Goal: Task Accomplishment & Management: Manage account settings

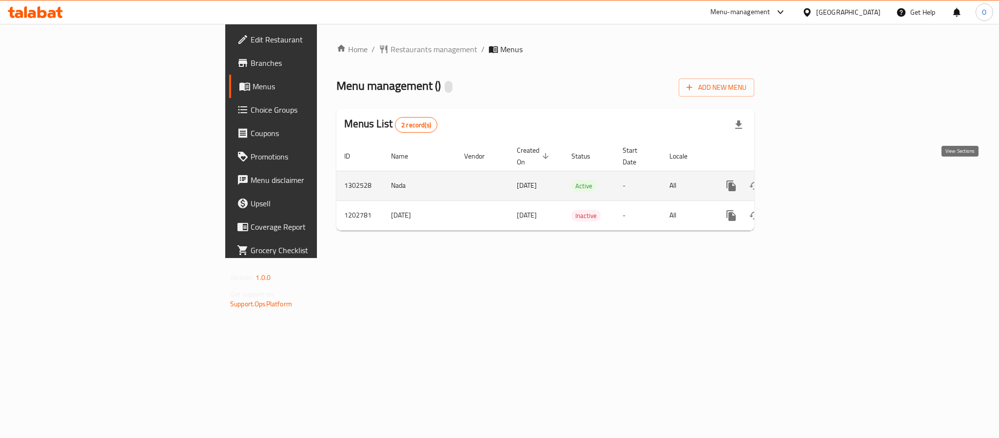
click at [806, 181] on icon "enhanced table" at bounding box center [801, 185] width 9 height 9
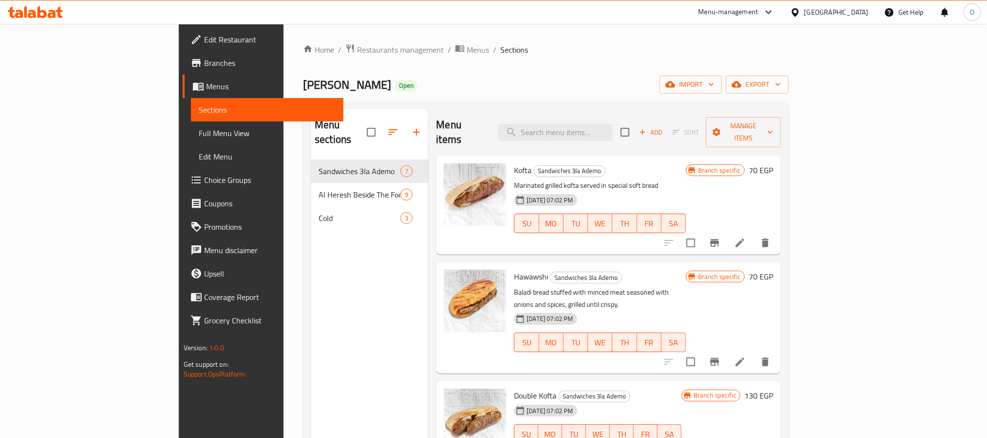
click at [204, 182] on span "Choice Groups" at bounding box center [270, 180] width 132 height 12
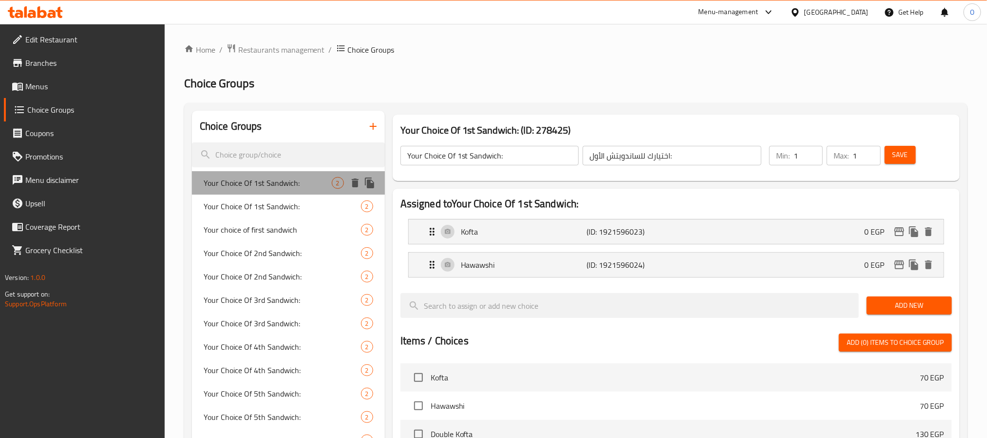
click at [242, 186] on span "Your Choice Of 1st Sandwich:" at bounding box center [268, 183] width 128 height 12
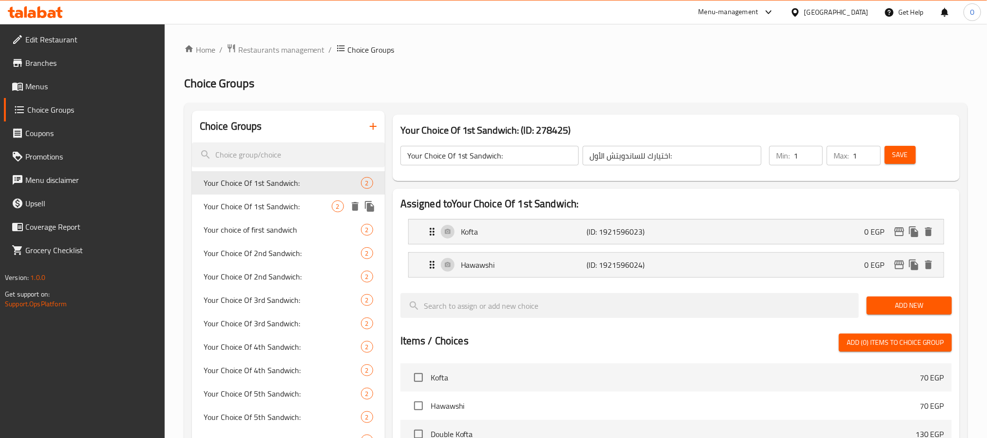
click at [248, 208] on span "Your Choice Of 1st Sandwich:" at bounding box center [268, 206] width 128 height 12
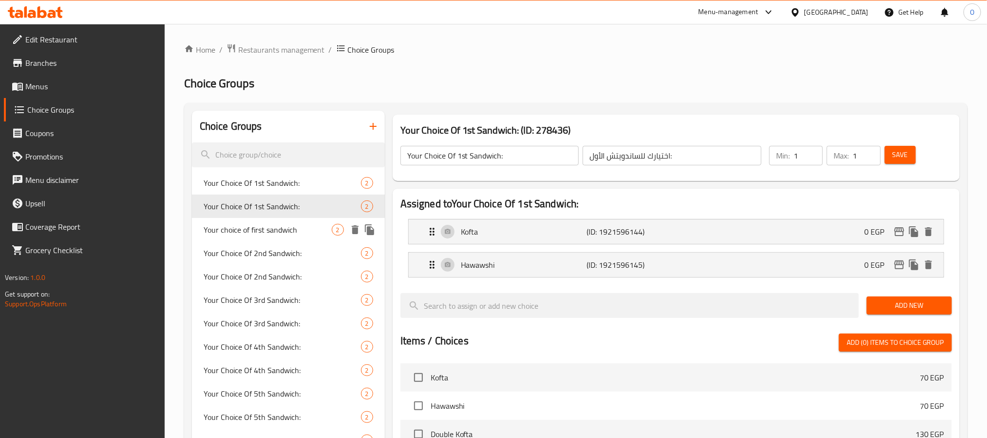
click at [248, 221] on div "Your choice of first sandwich 2" at bounding box center [288, 229] width 193 height 23
type input "Your choice of first sandwich"
type input "اختيارك للساندوتش الاول"
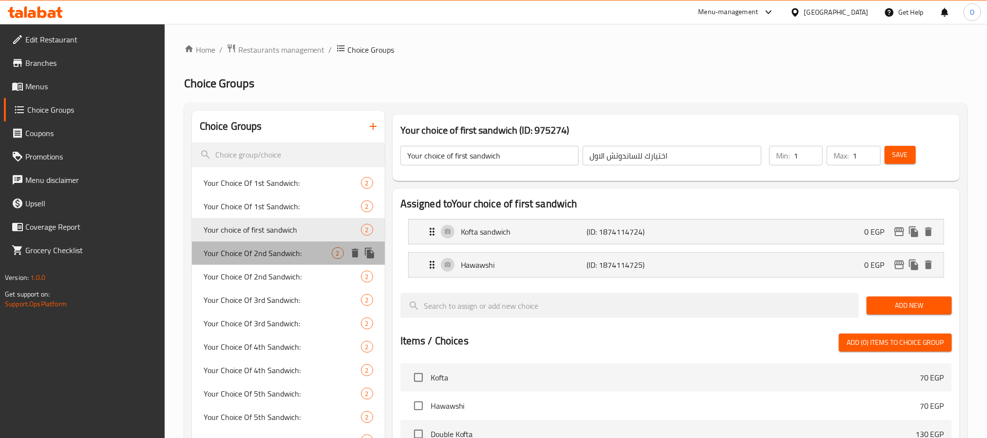
click at [251, 247] on span "Your Choice Of 2nd Sandwich:" at bounding box center [268, 253] width 128 height 12
type input "Your Choice Of 2nd Sandwich:"
type input "اختيارك من الساندوتش الثاني:"
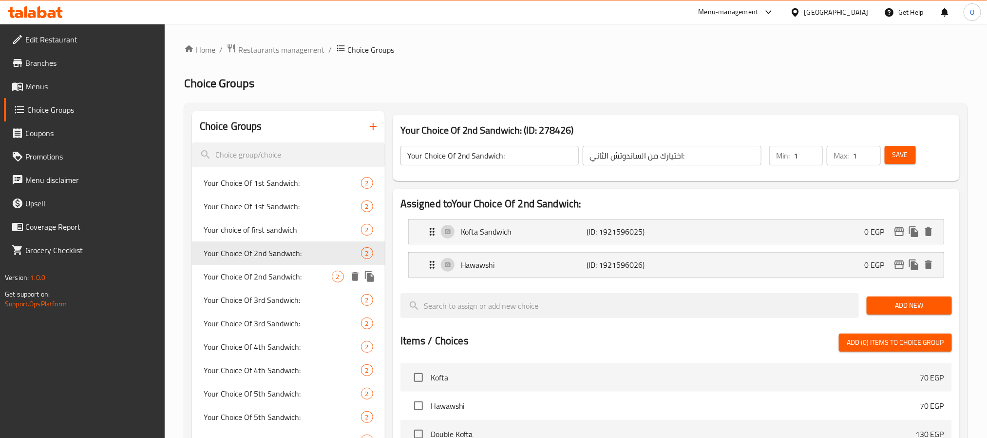
click at [252, 271] on span "Your Choice Of 2nd Sandwich:" at bounding box center [268, 277] width 128 height 12
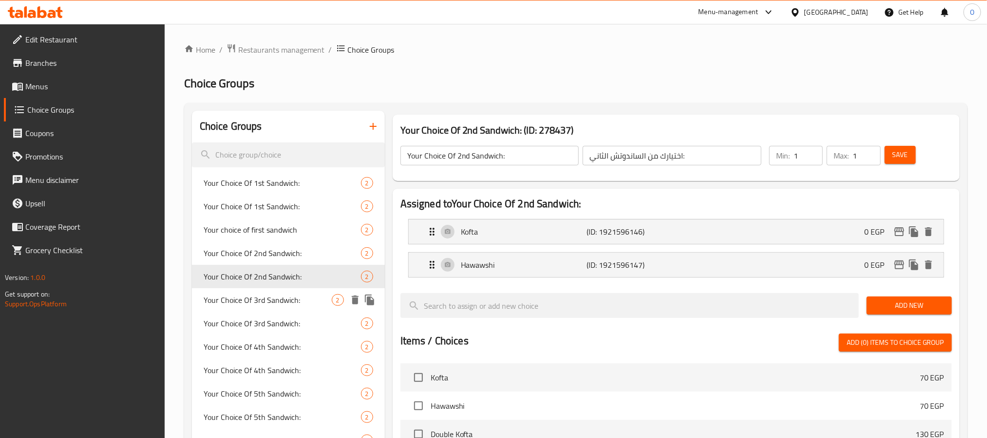
click at [253, 297] on span "Your Choice Of 3rd Sandwich:" at bounding box center [268, 300] width 128 height 12
type input "Your Choice Of 3rd Sandwich:"
type input "اختيارك من الساندوتش الثالث:"
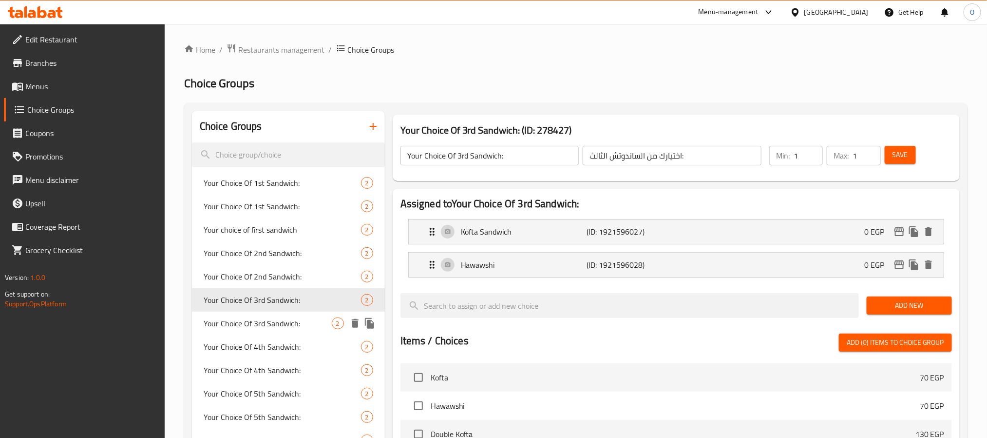
click at [258, 321] on span "Your Choice Of 3rd Sandwich:" at bounding box center [268, 323] width 128 height 12
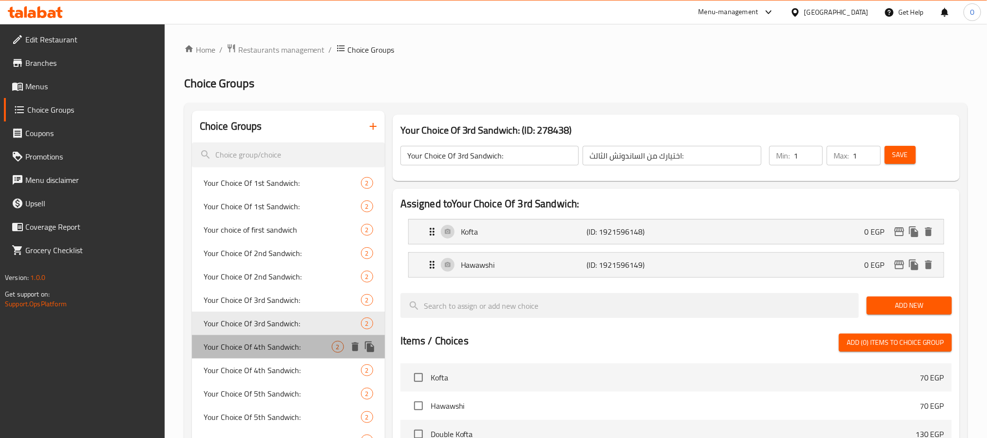
click at [257, 348] on span "Your Choice Of 4th Sandwich:" at bounding box center [268, 347] width 128 height 12
type input "Your Choice Of 4th Sandwich:"
type input "اختيارك للساندويتش [PERSON_NAME]:"
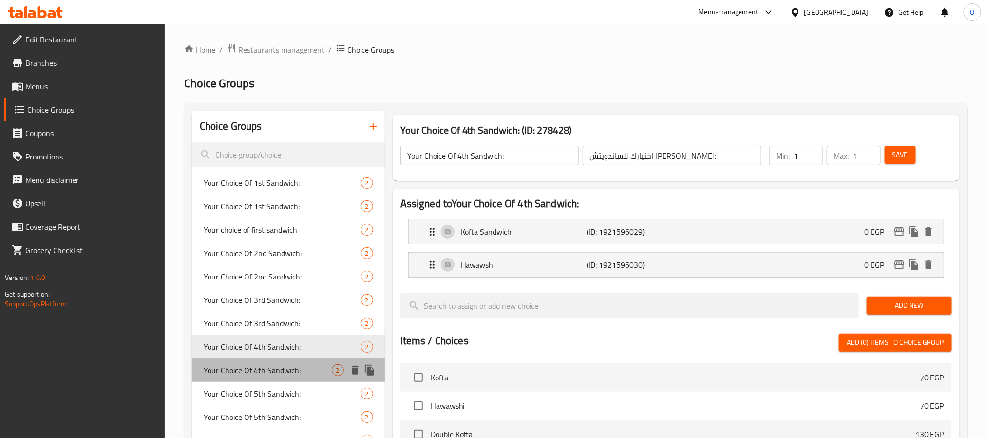
click at [263, 369] on span "Your Choice Of 4th Sandwich:" at bounding box center [268, 370] width 128 height 12
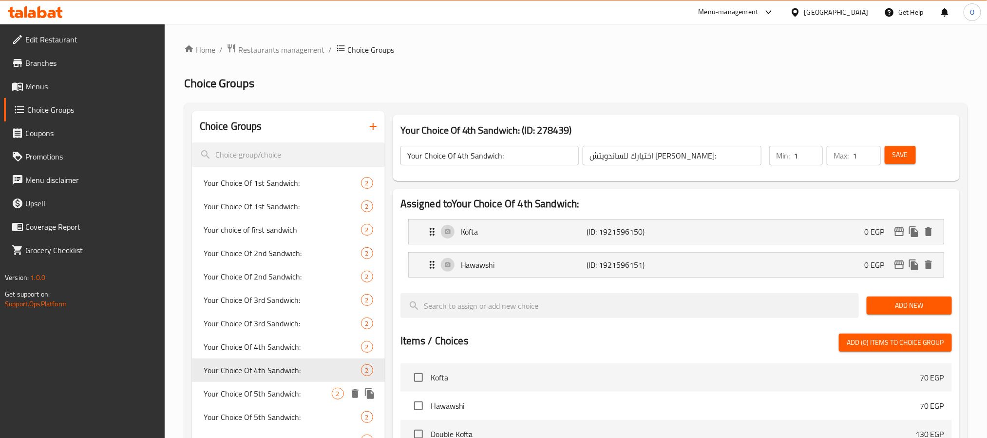
click at [261, 389] on span "Your Choice Of 5th Sandwich:" at bounding box center [268, 393] width 128 height 12
type input "Your Choice Of 5th Sandwich:"
type input "اختيارك للساندويتش الخامس:"
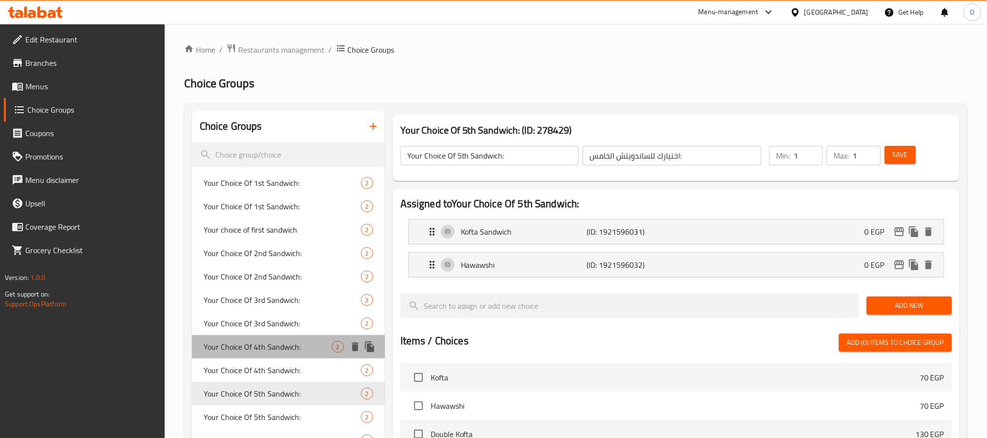
click at [239, 338] on div "Your Choice Of 4th Sandwich: 2" at bounding box center [288, 346] width 193 height 23
type input "Your Choice Of 4th Sandwich:"
type input "اختيارك للساندويتش [PERSON_NAME]:"
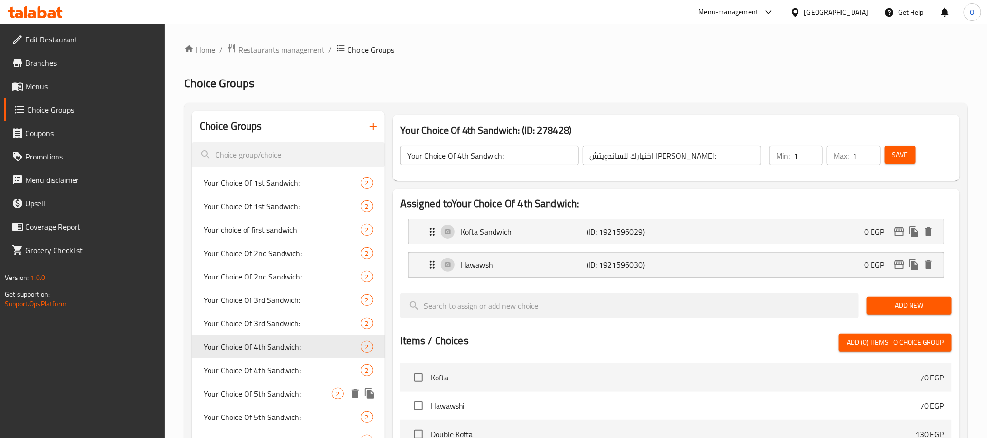
scroll to position [146, 0]
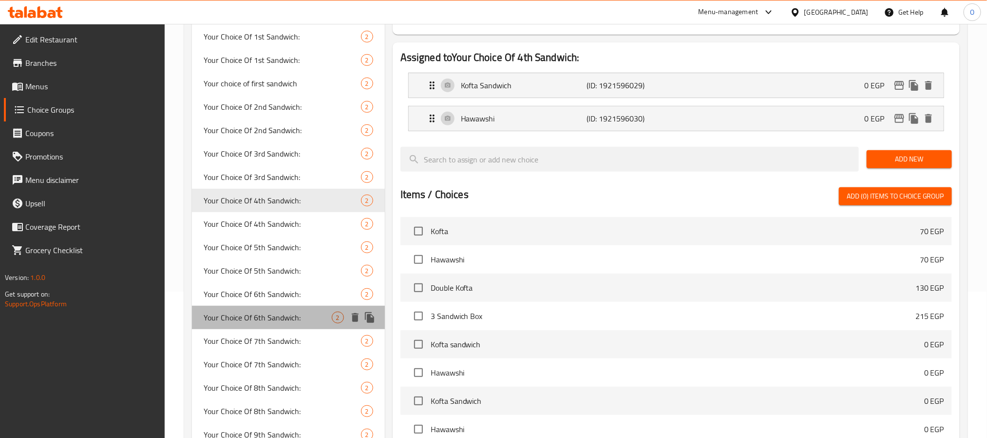
click at [264, 306] on div "Your Choice Of 6th Sandwich: 2" at bounding box center [288, 317] width 193 height 23
type input "Your Choice Of 6th Sandwich:"
type input "اختيارك للساندويتش السادس:"
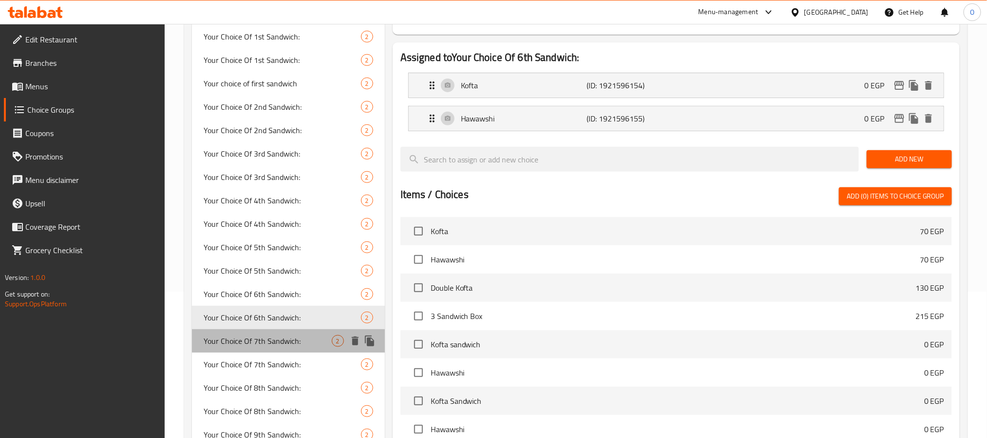
click at [265, 338] on span "Your Choice Of 7th Sandwich:" at bounding box center [268, 341] width 128 height 12
type input "Your Choice Of 7th Sandwich:"
type input "اختيارك من الساندوتش السابع:"
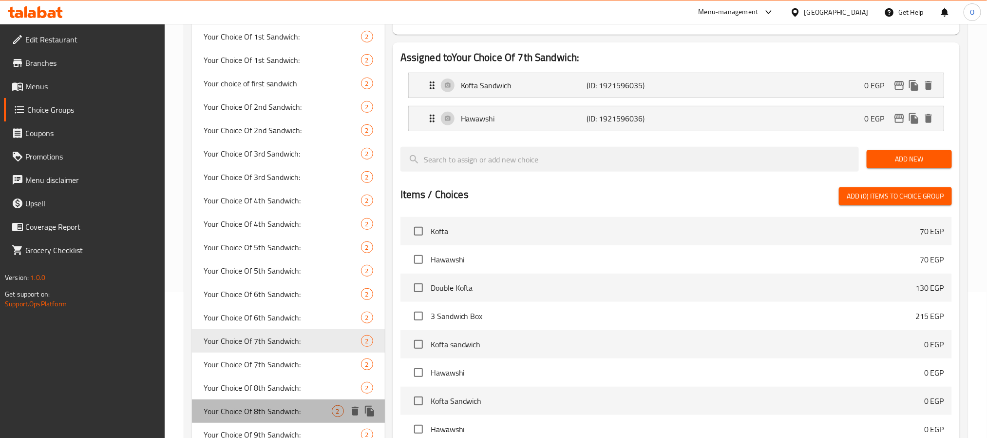
click at [264, 401] on div "Your Choice Of 8th Sandwich: 2" at bounding box center [288, 410] width 193 height 23
type input "Your Choice Of 8th Sandwich:"
type input "اختيارك للساندويتش الثامن:"
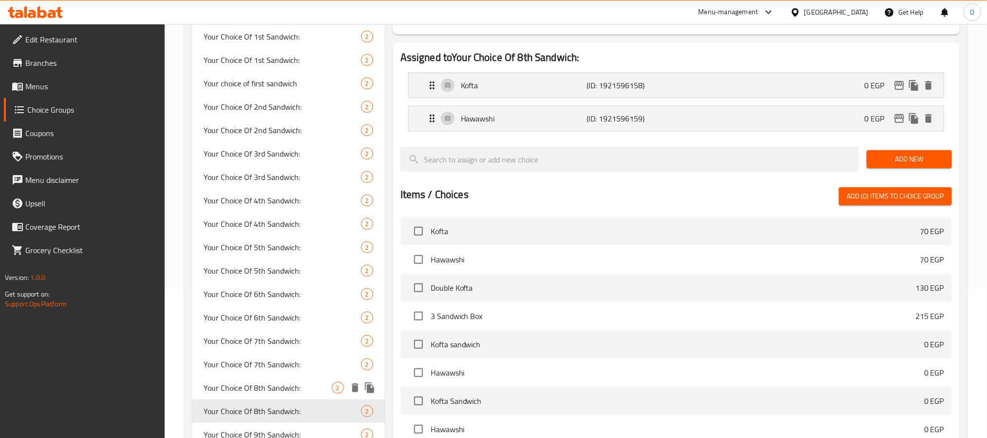
scroll to position [291, 0]
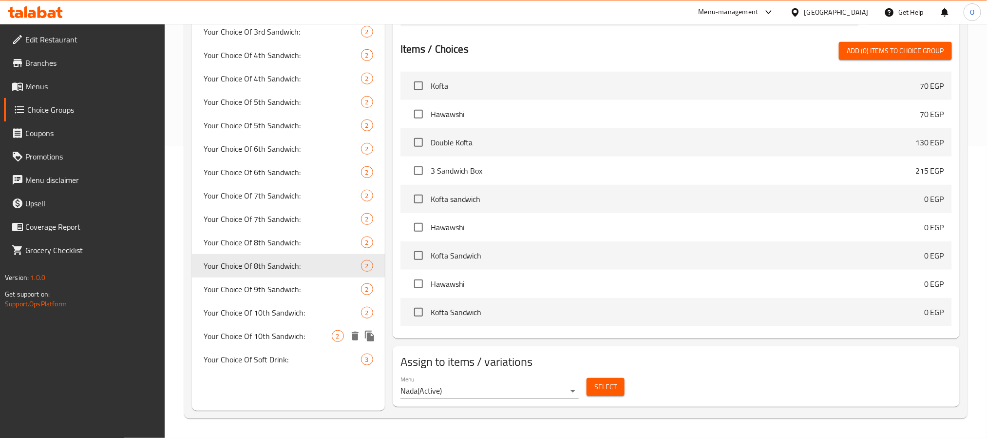
click at [270, 308] on span "Your Choice Of 10th Sandwich:" at bounding box center [282, 313] width 157 height 12
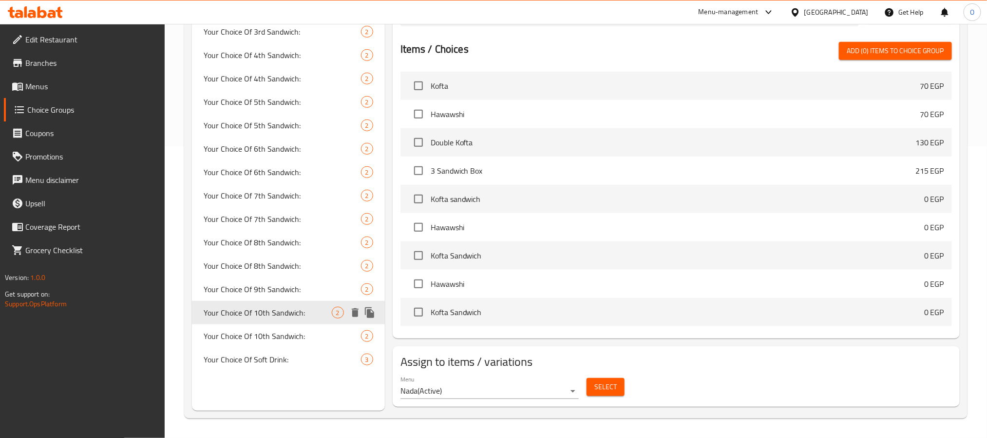
type input "Your Choice Of 10th Sandwich:"
type input "اختيارك للساندويتش العاشر:"
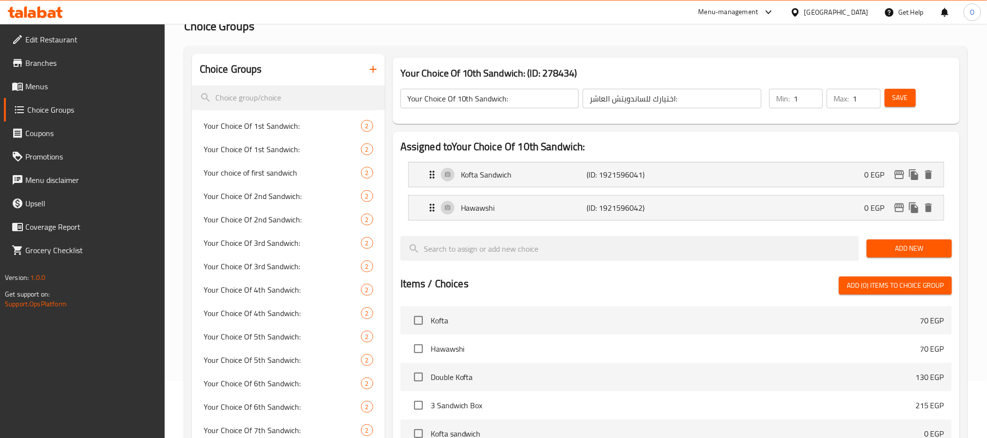
scroll to position [0, 0]
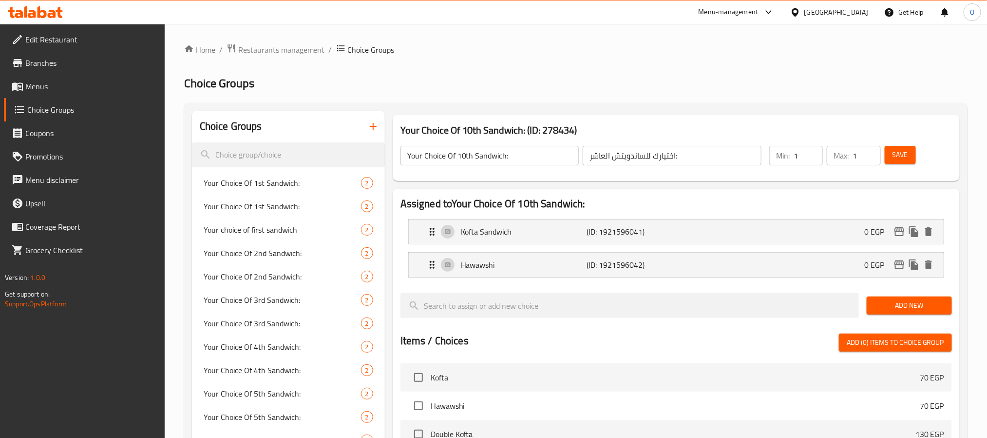
click at [40, 86] on span "Menus" at bounding box center [91, 86] width 132 height 12
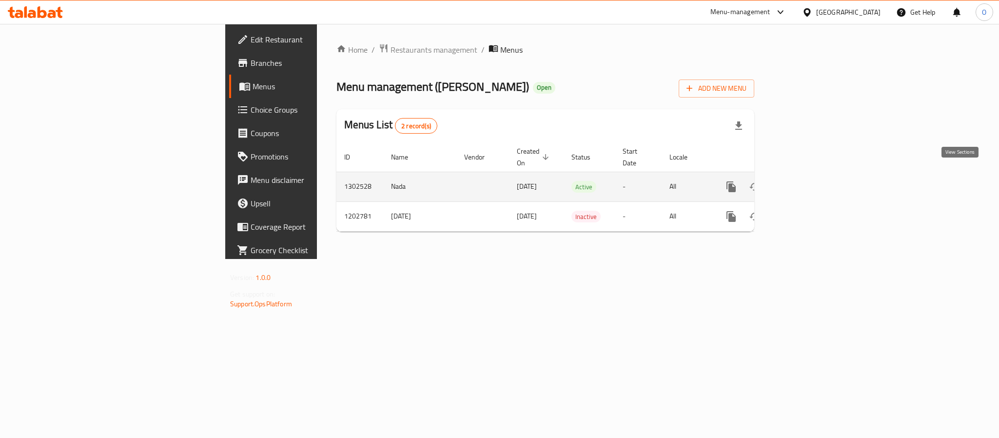
click at [807, 181] on icon "enhanced table" at bounding box center [801, 187] width 12 height 12
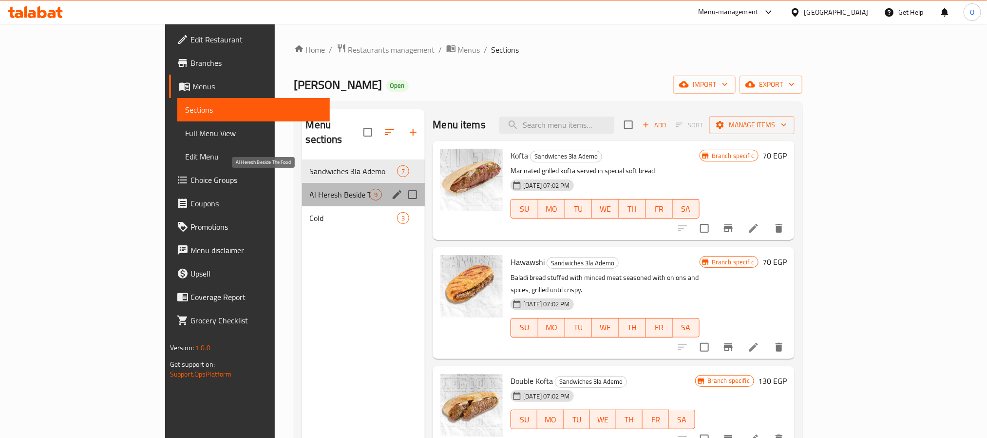
click at [310, 189] on span "Al Heresh Beside The Food" at bounding box center [340, 195] width 60 height 12
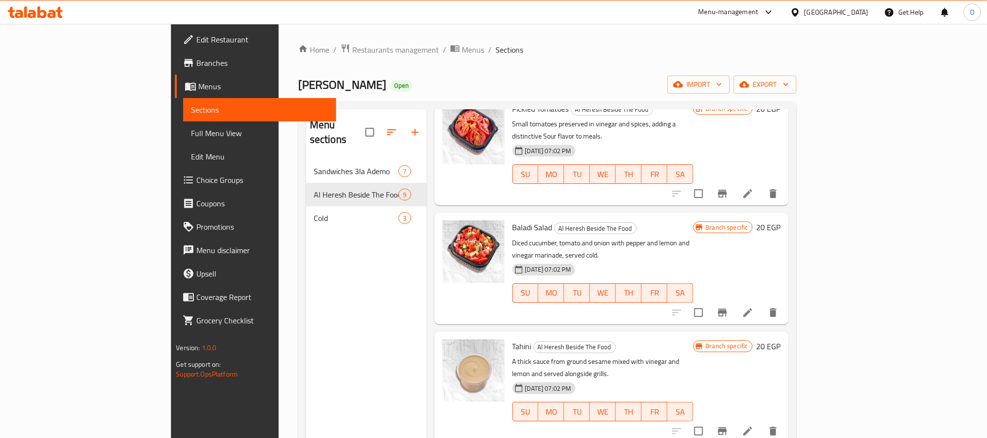
scroll to position [544, 0]
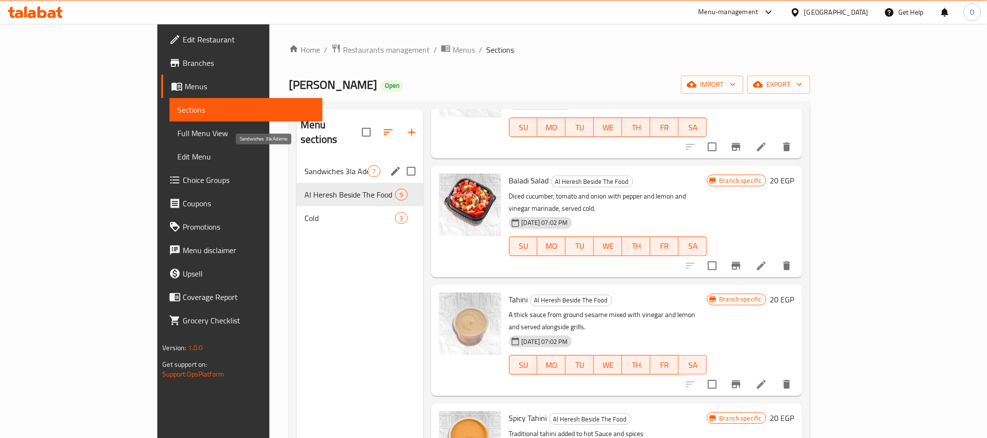
click at [305, 165] on span "Sandwiches 3la Ademo" at bounding box center [336, 171] width 63 height 12
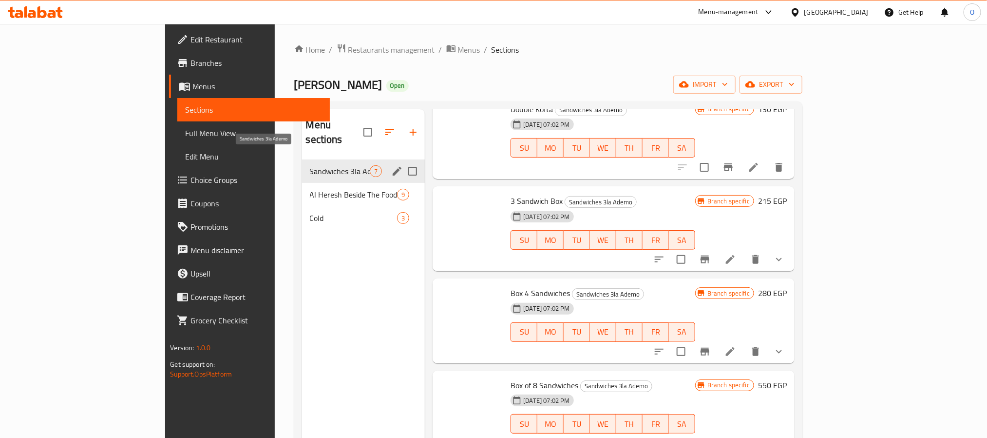
scroll to position [259, 0]
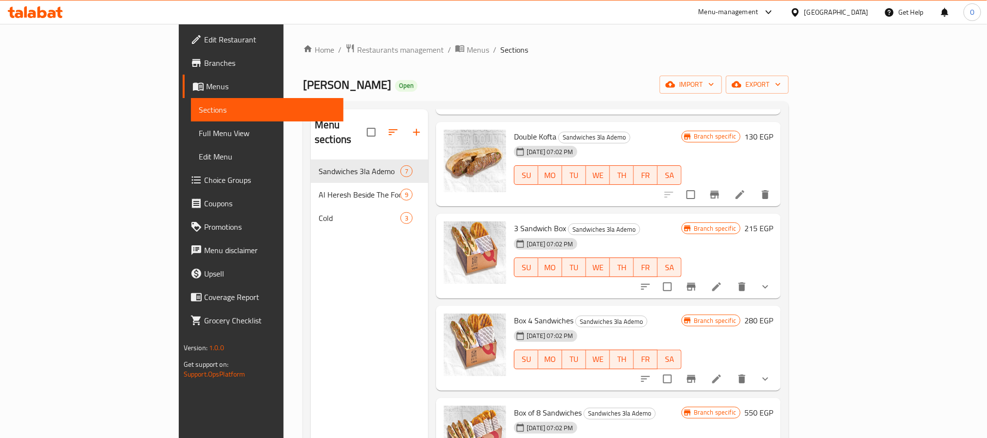
click at [772, 281] on icon "show more" at bounding box center [766, 287] width 12 height 12
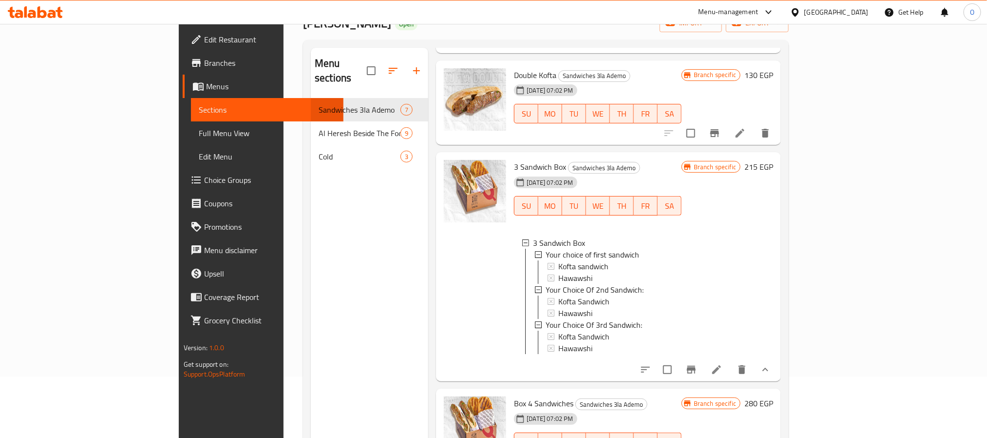
scroll to position [136, 0]
